Goal: Task Accomplishment & Management: Use online tool/utility

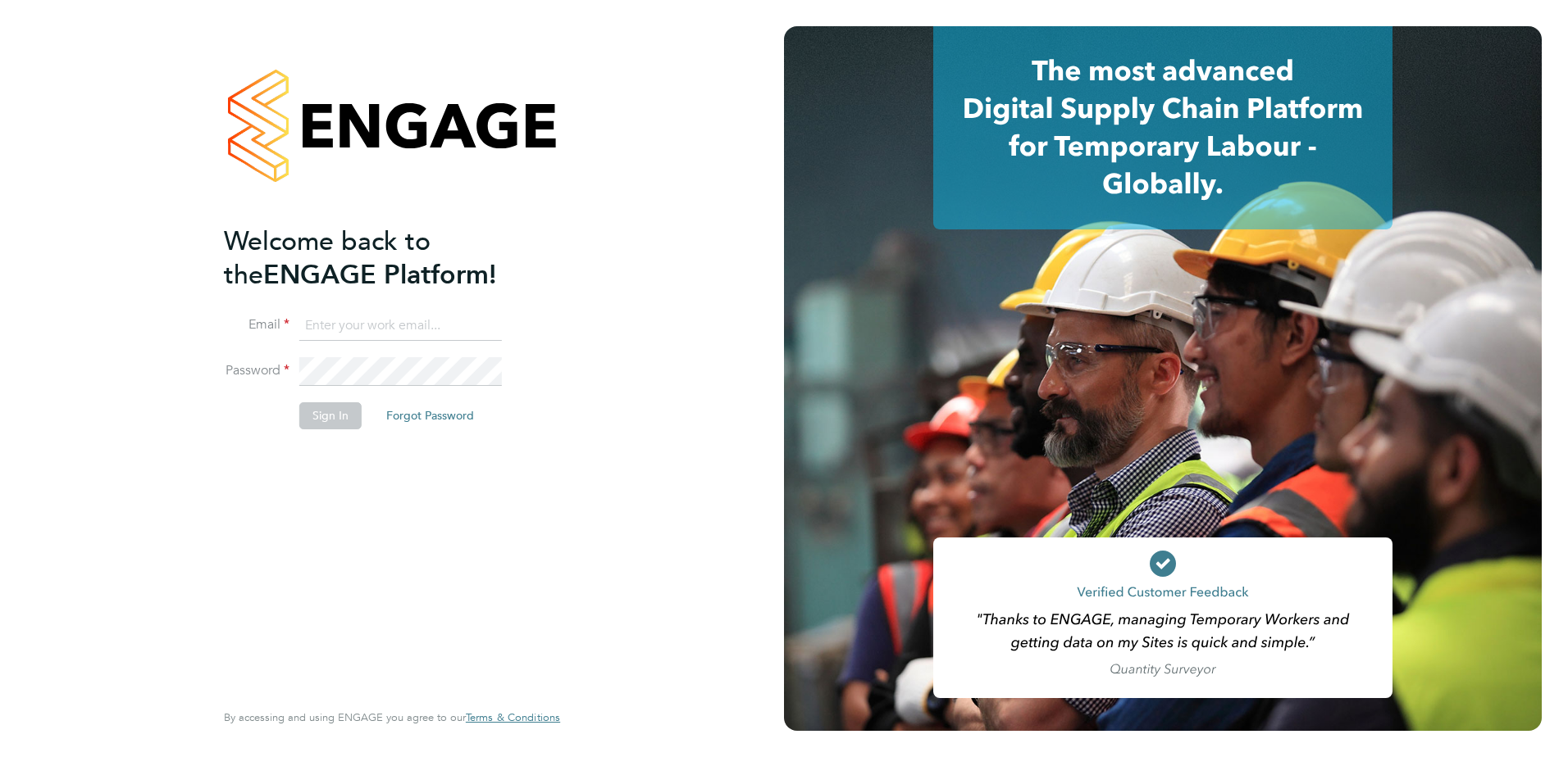
type input "[PERSON_NAME][EMAIL_ADDRESS][PERSON_NAME][DOMAIN_NAME]"
click at [323, 403] on button "Sign In" at bounding box center [330, 416] width 62 height 27
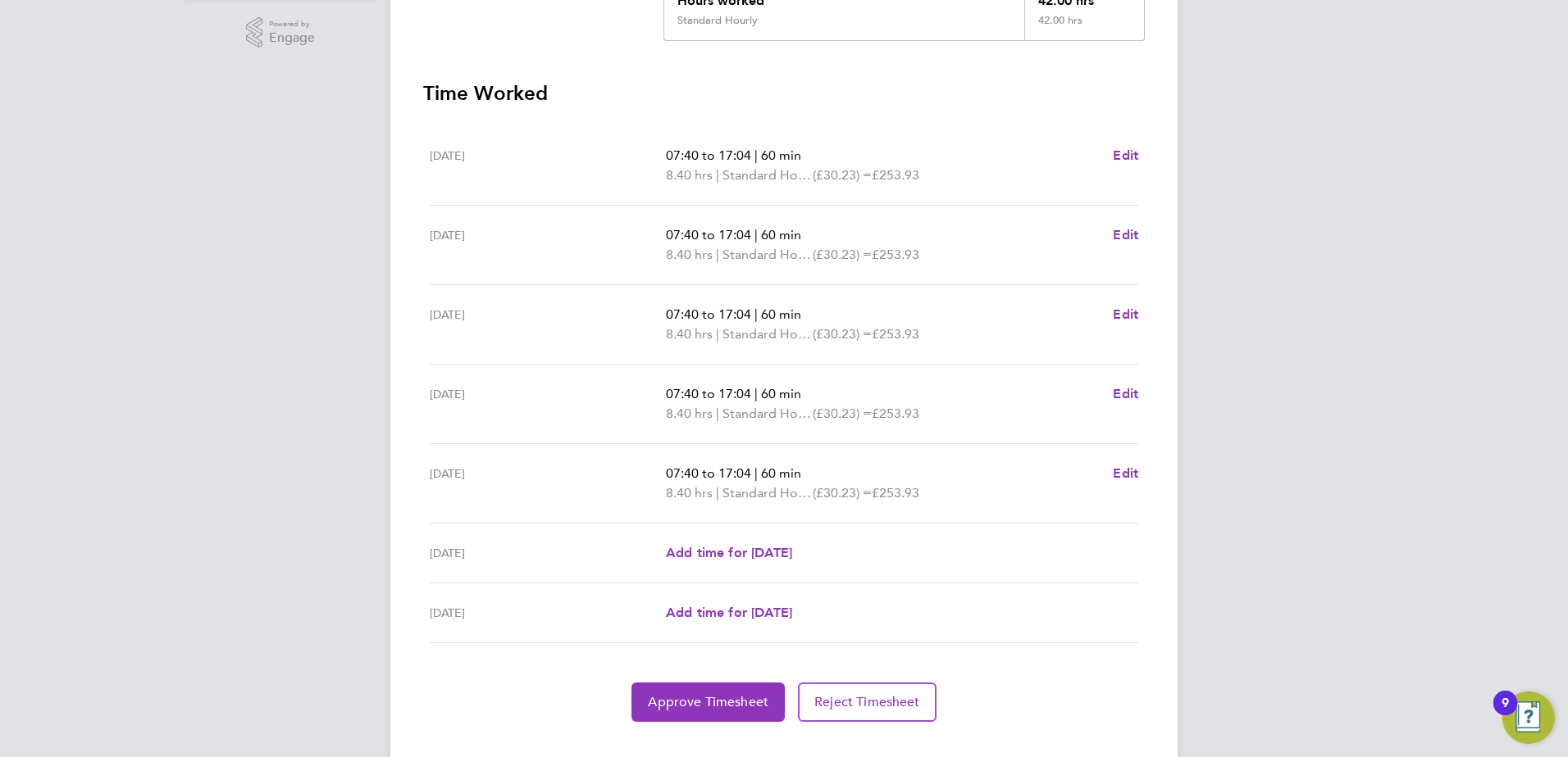
scroll to position [440, 0]
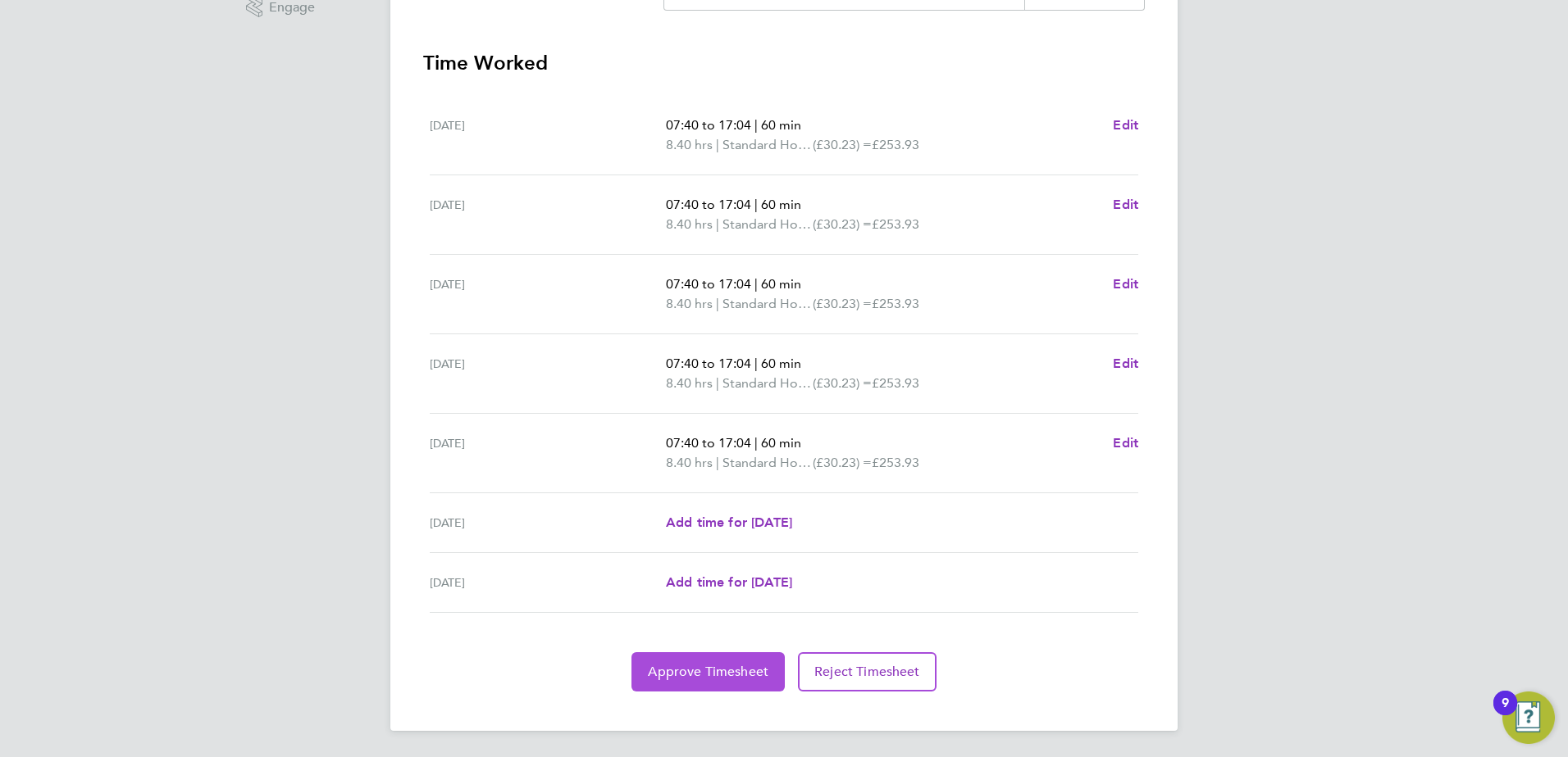
click at [745, 663] on button "Approve Timesheet" at bounding box center [708, 673] width 153 height 40
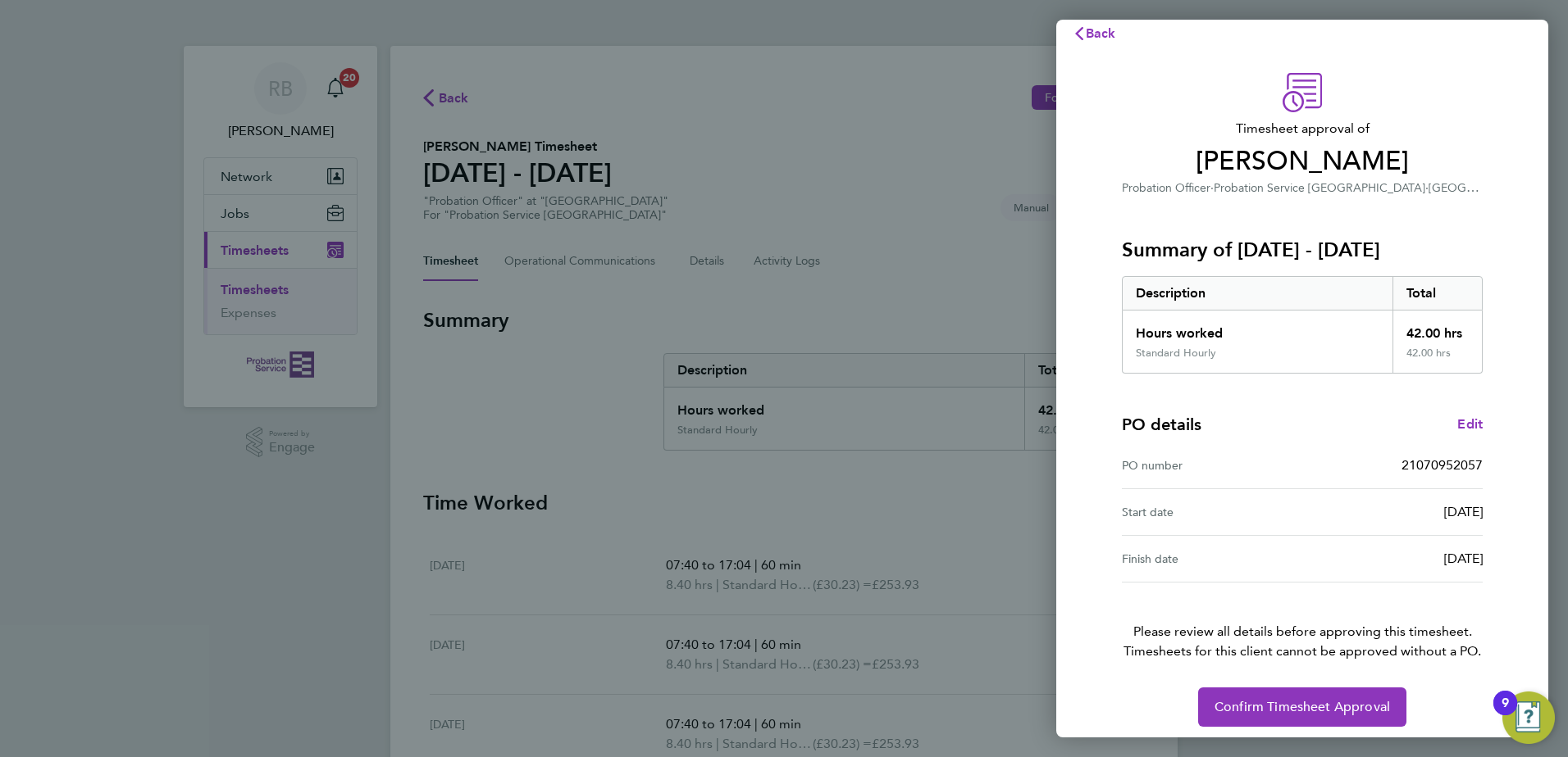
scroll to position [28, 0]
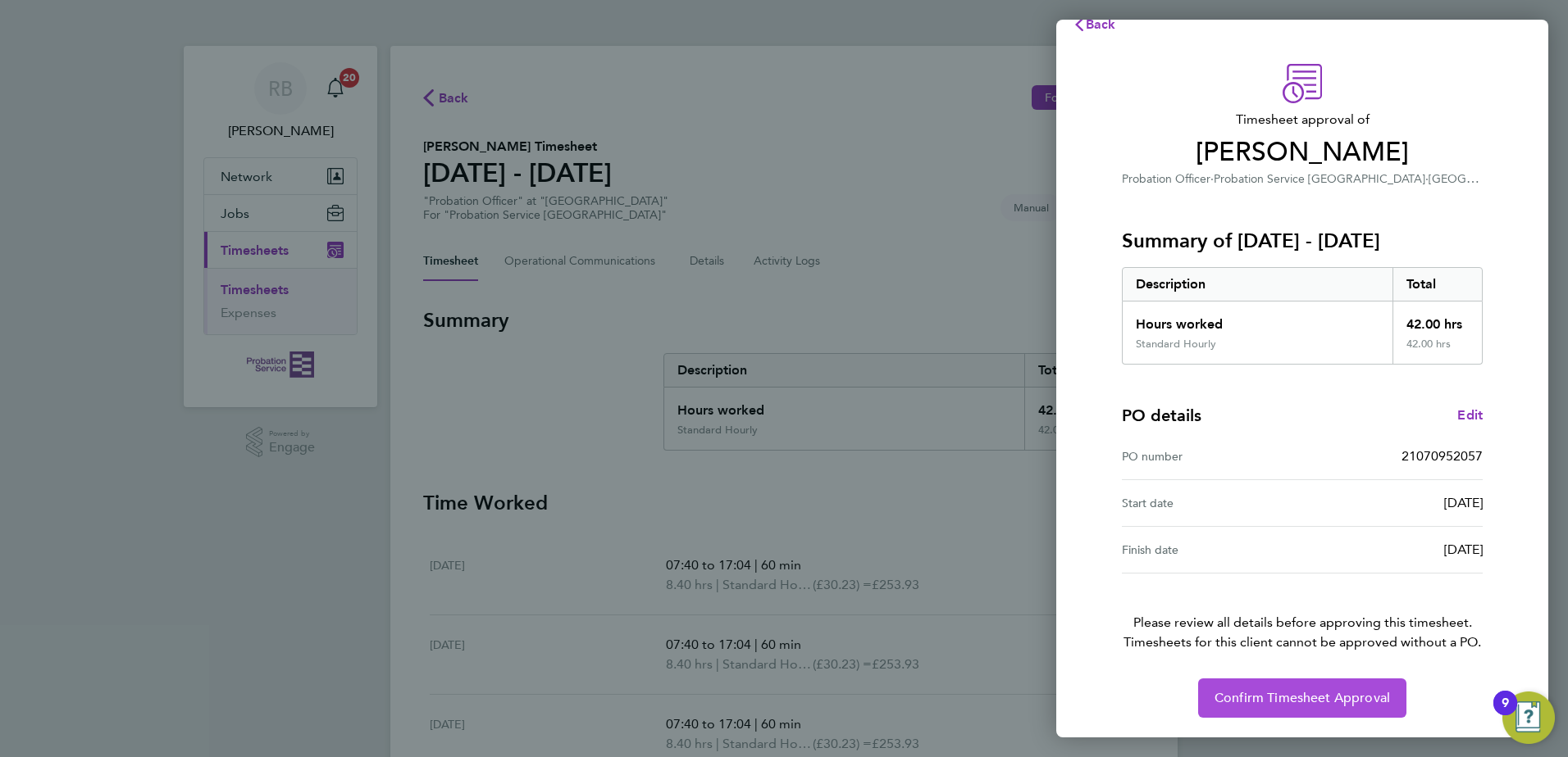
click at [1338, 713] on button "Confirm Timesheet Approval" at bounding box center [1302, 698] width 208 height 40
